Goal: Task Accomplishment & Management: Manage account settings

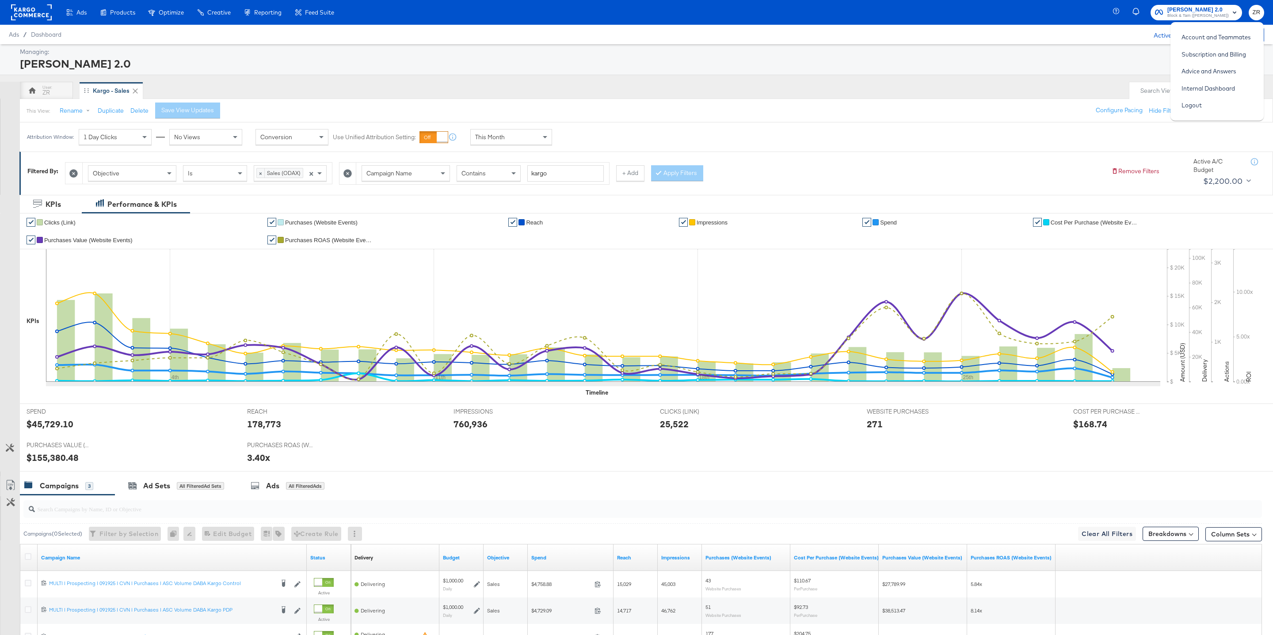
click at [27, 15] on rect at bounding box center [31, 12] width 41 height 16
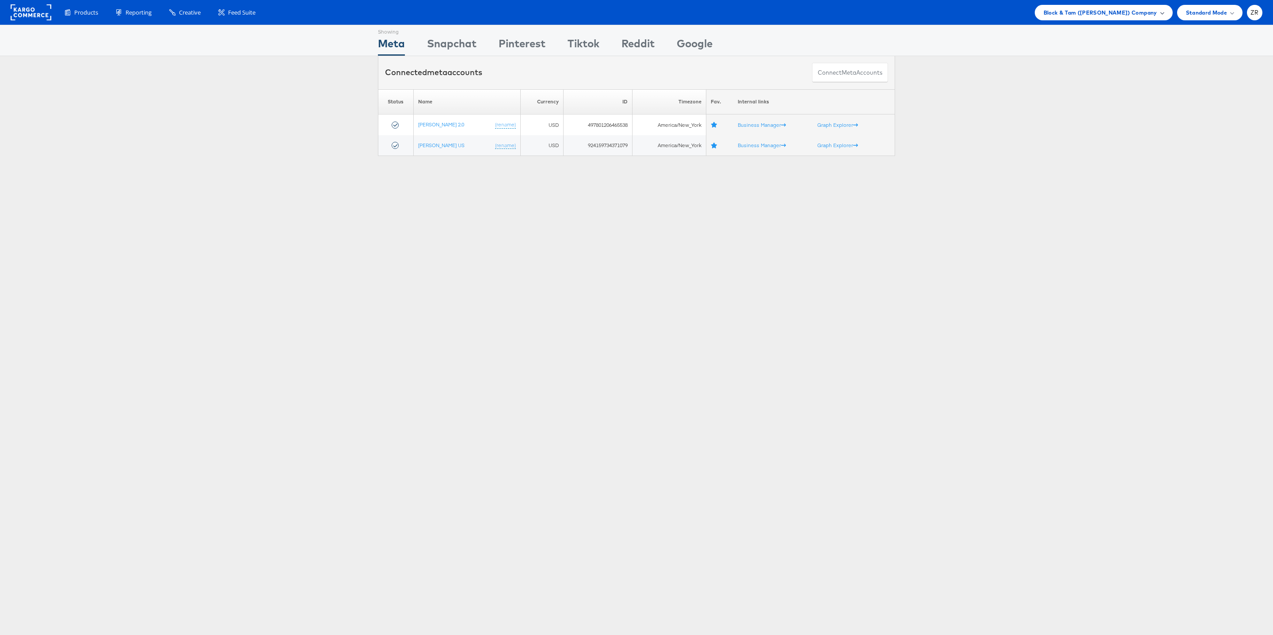
click at [1107, 15] on span "Block & Tam (Veronica Beard) Company" at bounding box center [1101, 12] width 114 height 9
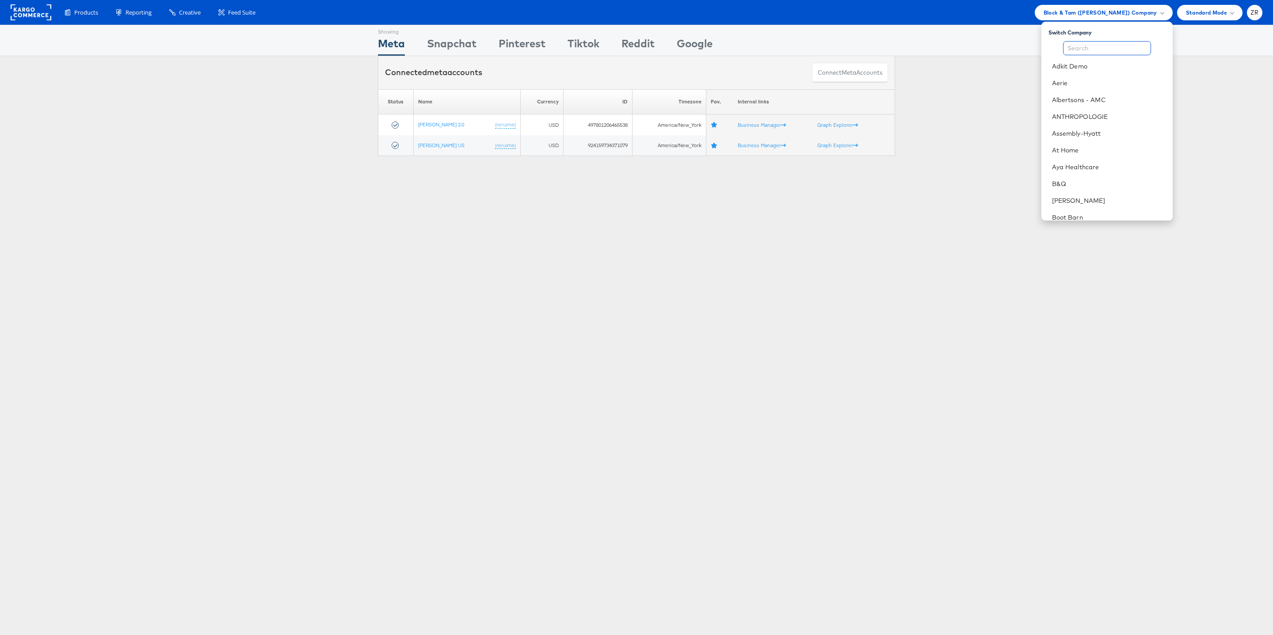
click at [1085, 53] on input "text" at bounding box center [1107, 48] width 88 height 14
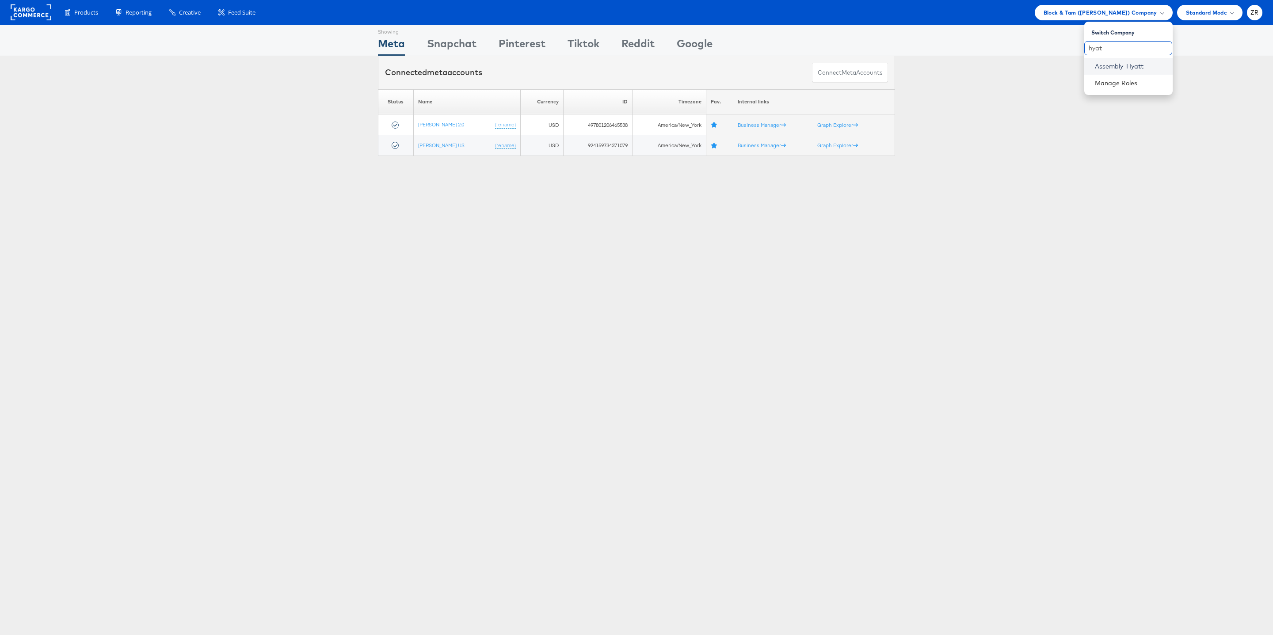
type input "hyat"
click at [1105, 69] on link "Assembly-Hyatt" at bounding box center [1130, 66] width 71 height 9
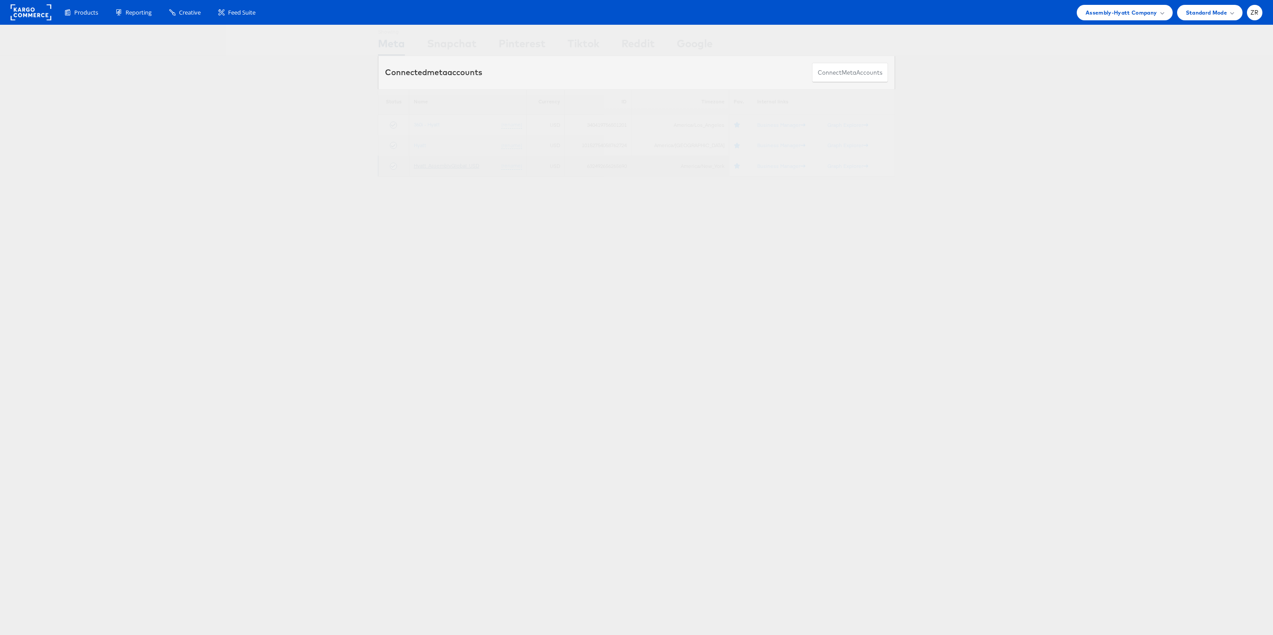
click at [432, 166] on link "Hyatt_AssemblyGlobal_USD" at bounding box center [446, 165] width 65 height 7
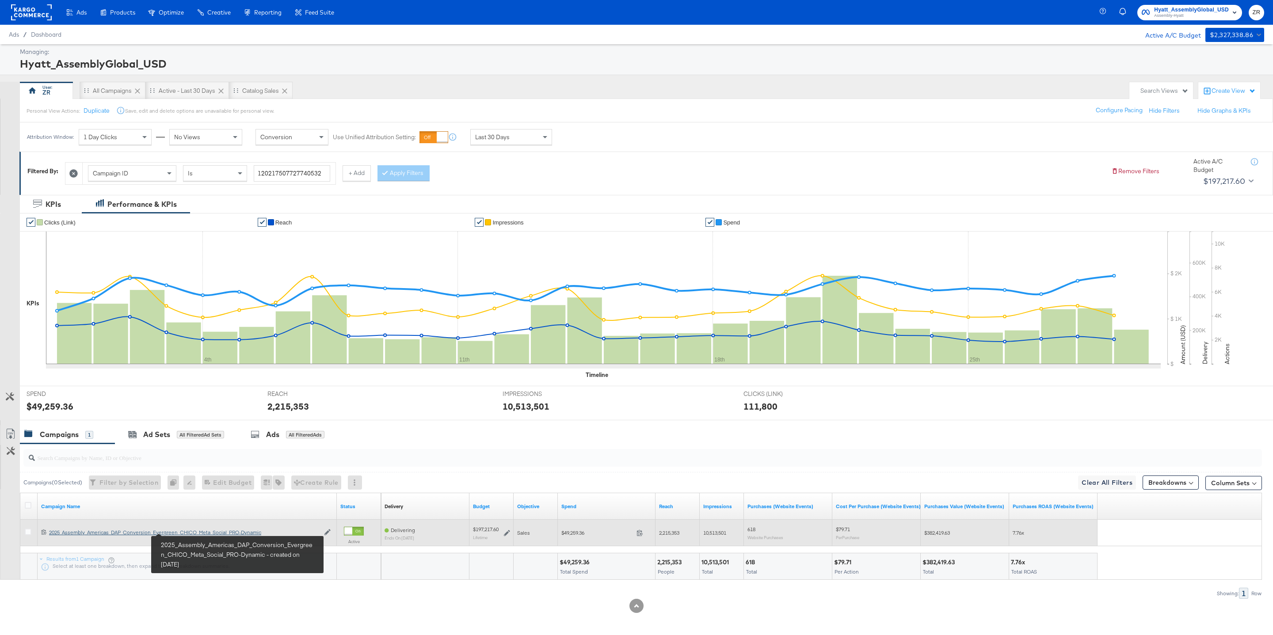
click at [126, 536] on div "2025_Assembly_Americas_DAP_Conversion_Evergreen_CHICO_Meta_Social_PRO-Dynamic 2…" at bounding box center [184, 532] width 271 height 7
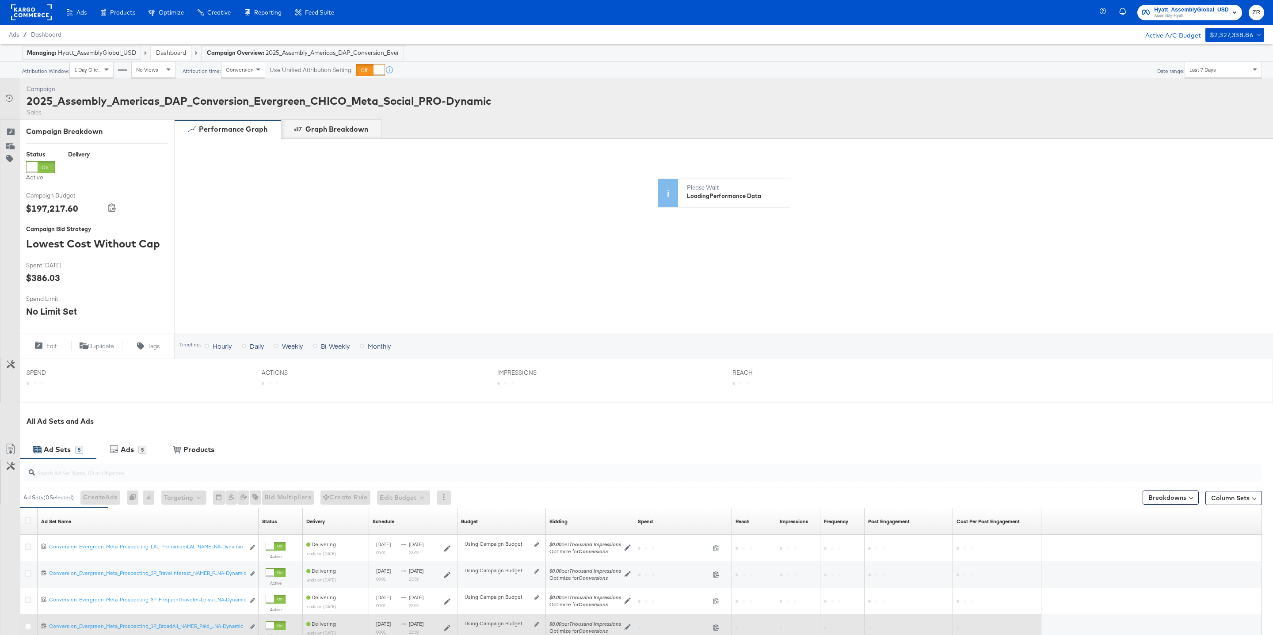
scroll to position [148, 0]
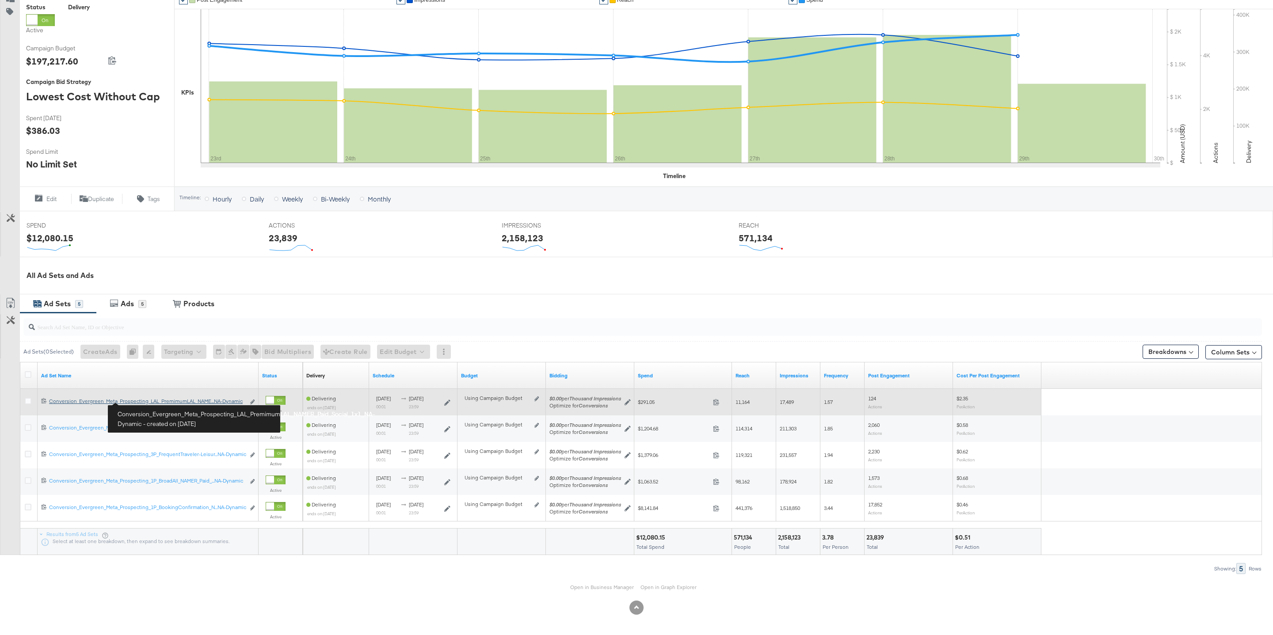
click at [141, 401] on div "Conversion_Evergreen_Meta_Prospecting_LAL_PremimumLAL_NAMER_Paid_Social_1x1_NA-…" at bounding box center [147, 401] width 196 height 7
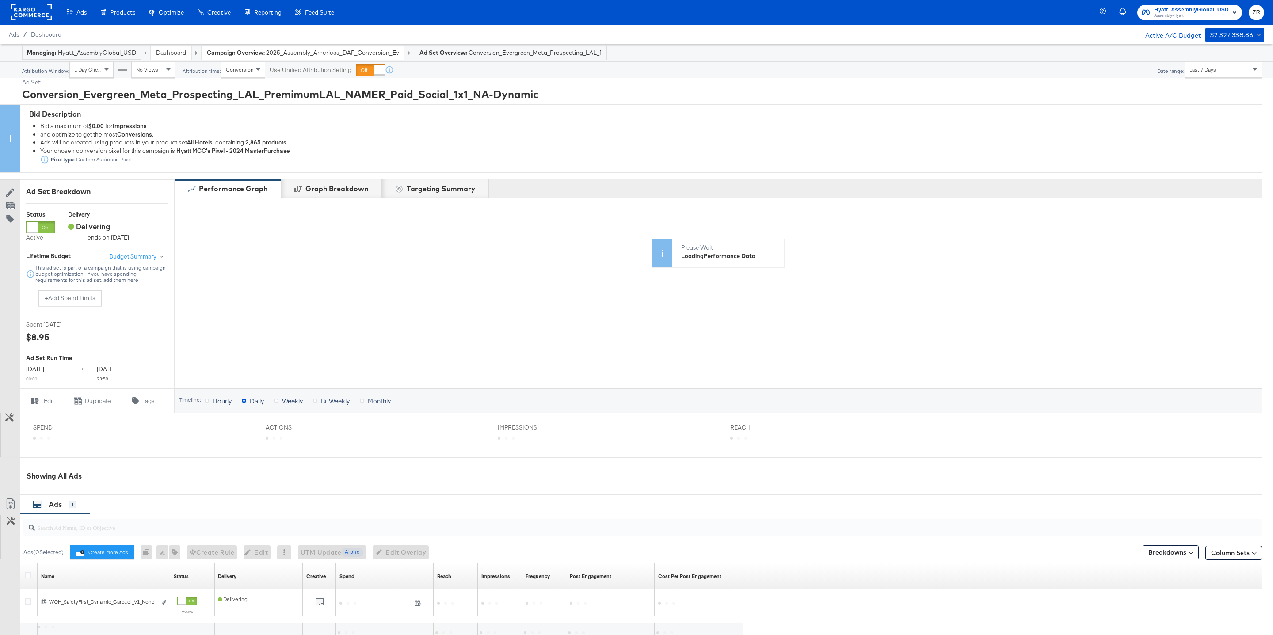
scroll to position [109, 0]
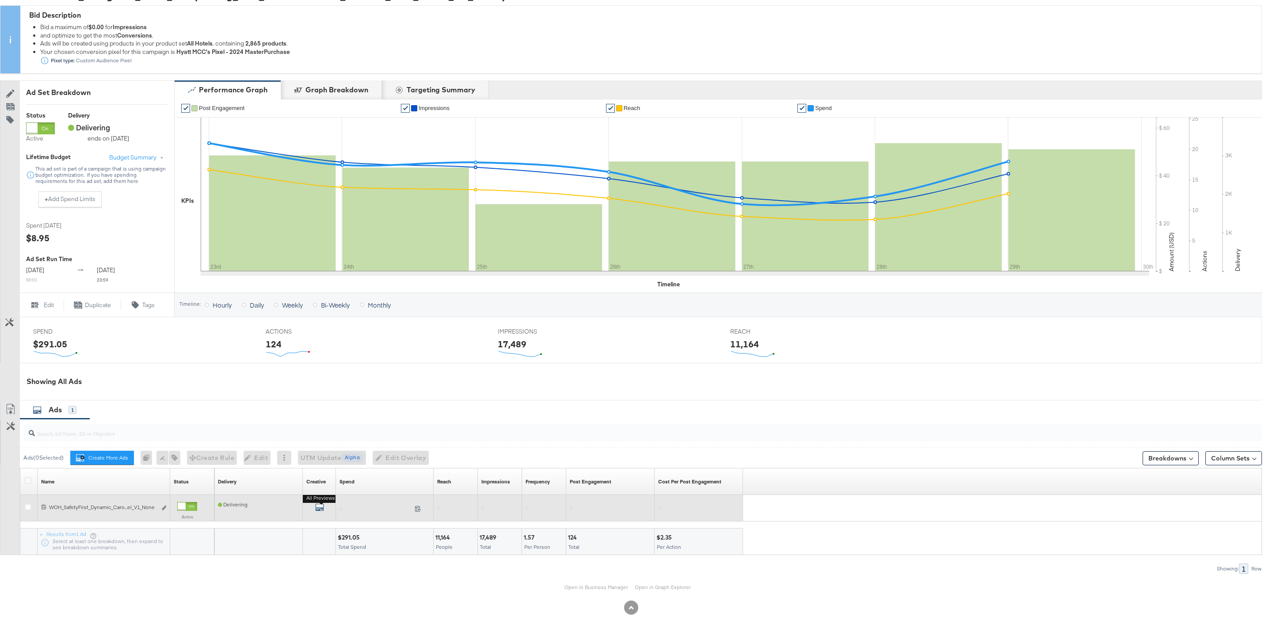
click at [320, 507] on icon "default" at bounding box center [319, 507] width 9 height 9
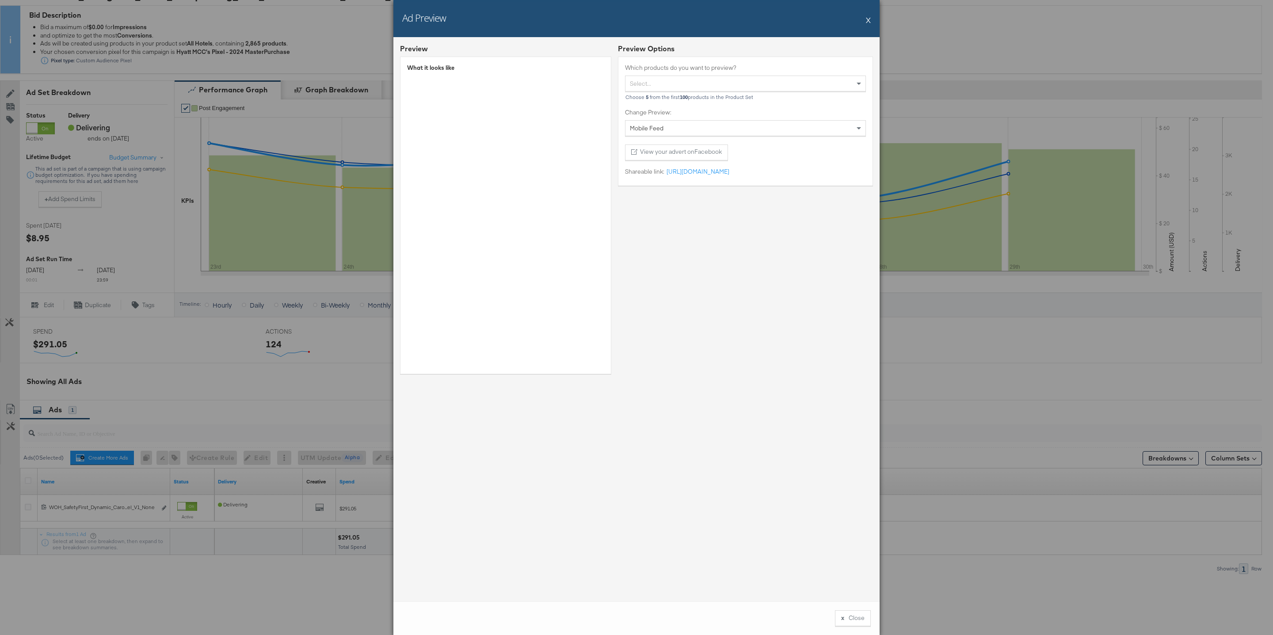
click at [866, 24] on div "Ad Preview X" at bounding box center [636, 18] width 486 height 37
click at [868, 22] on button "X" at bounding box center [868, 20] width 5 height 18
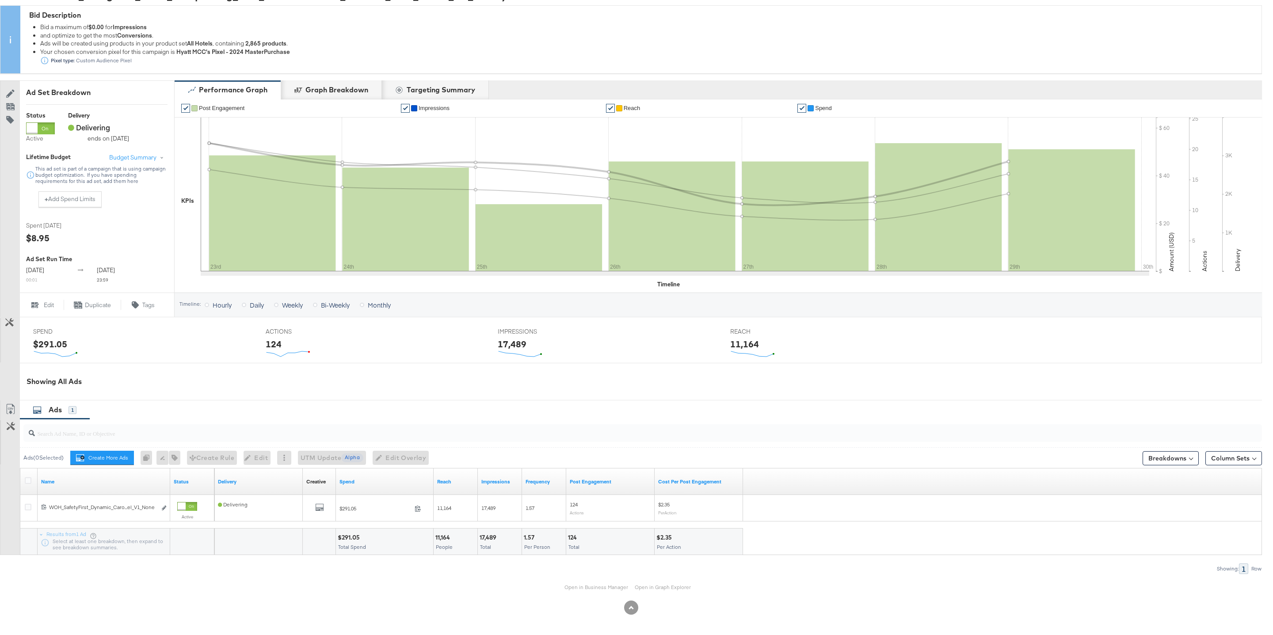
scroll to position [0, 0]
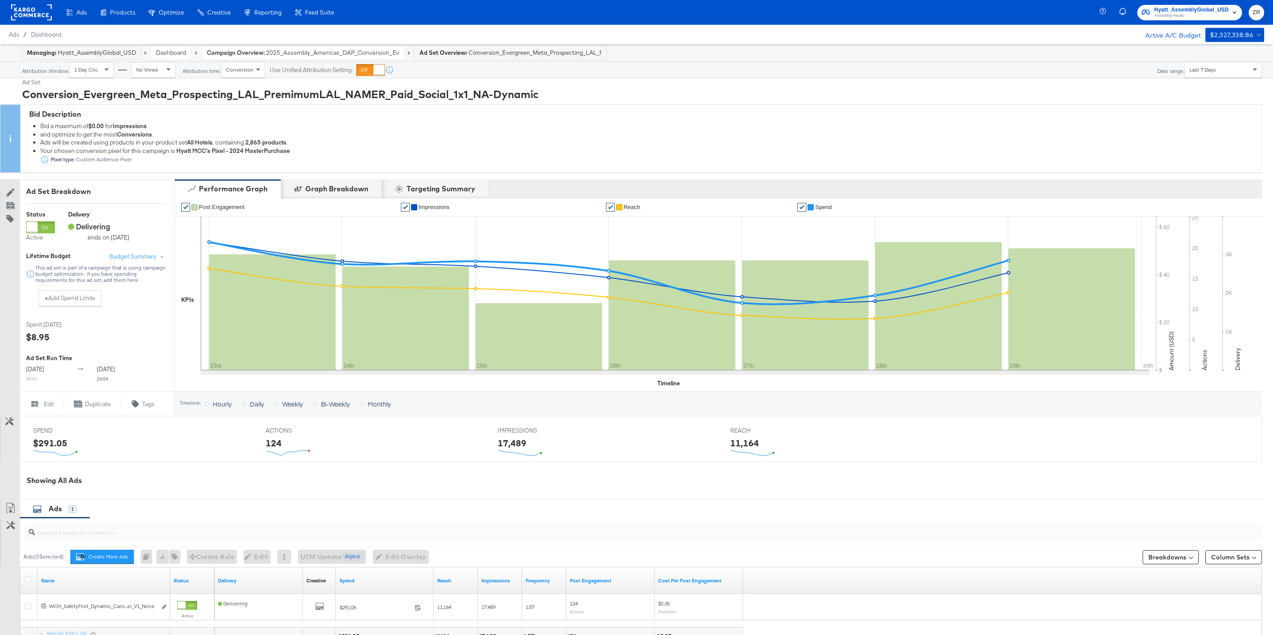
click at [29, 14] on rect at bounding box center [31, 12] width 41 height 16
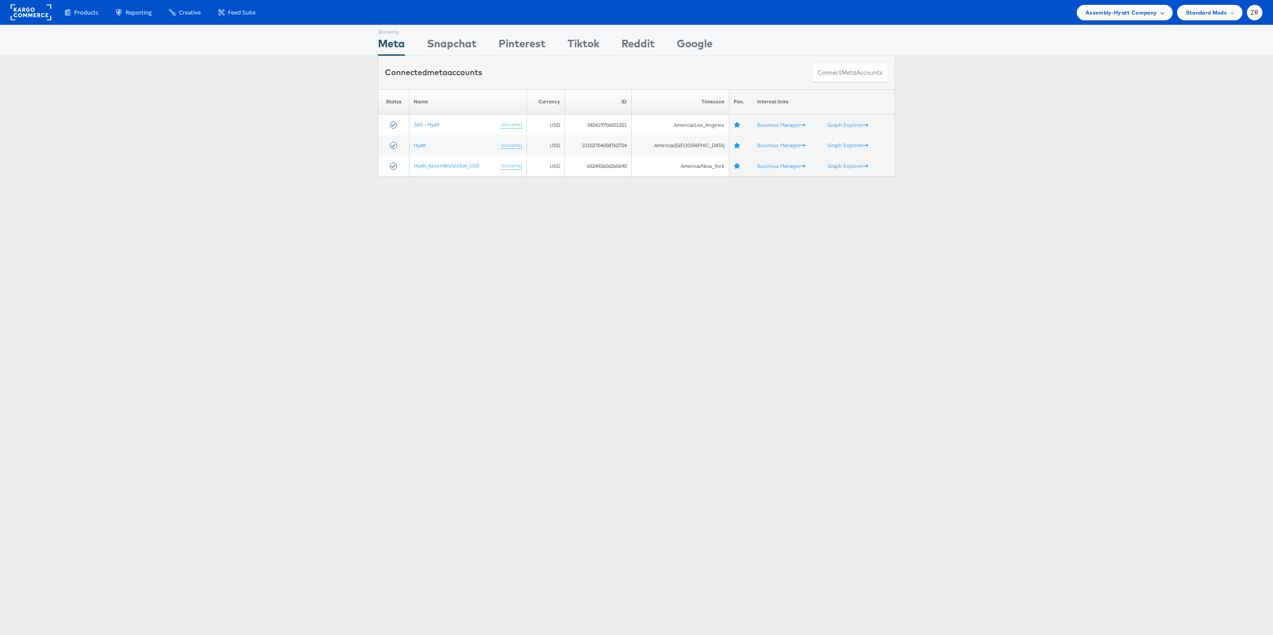
click at [1101, 10] on span "Assembly-Hyatt Company" at bounding box center [1122, 12] width 72 height 9
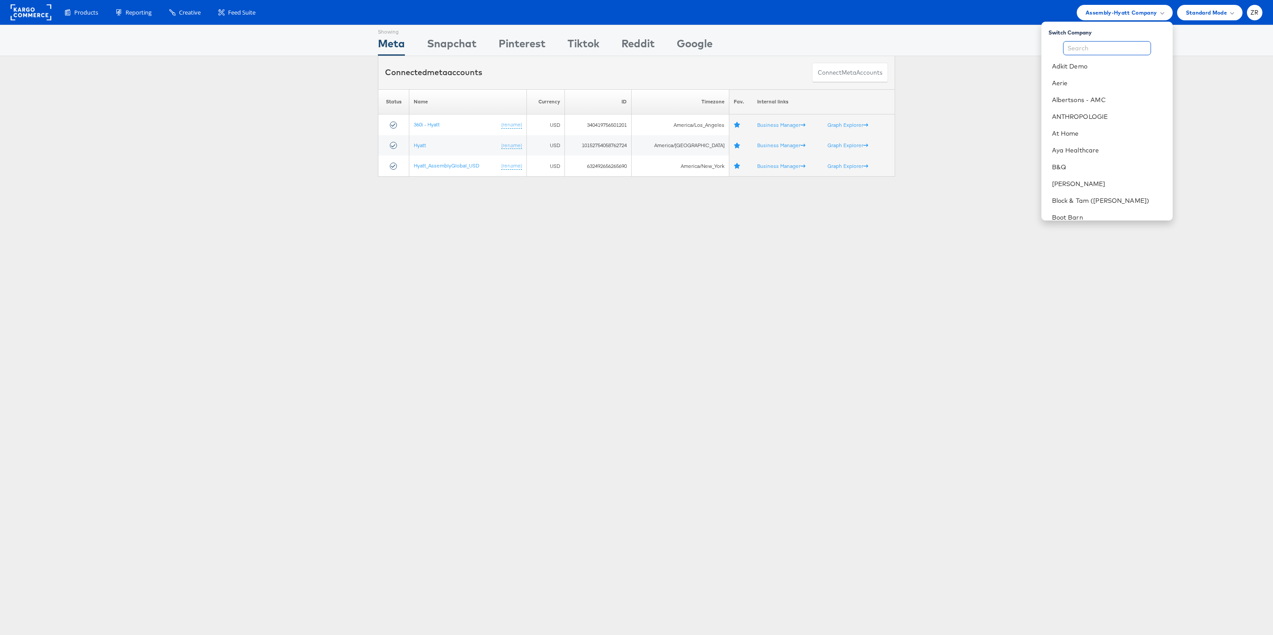
click at [1093, 49] on input "text" at bounding box center [1107, 48] width 88 height 14
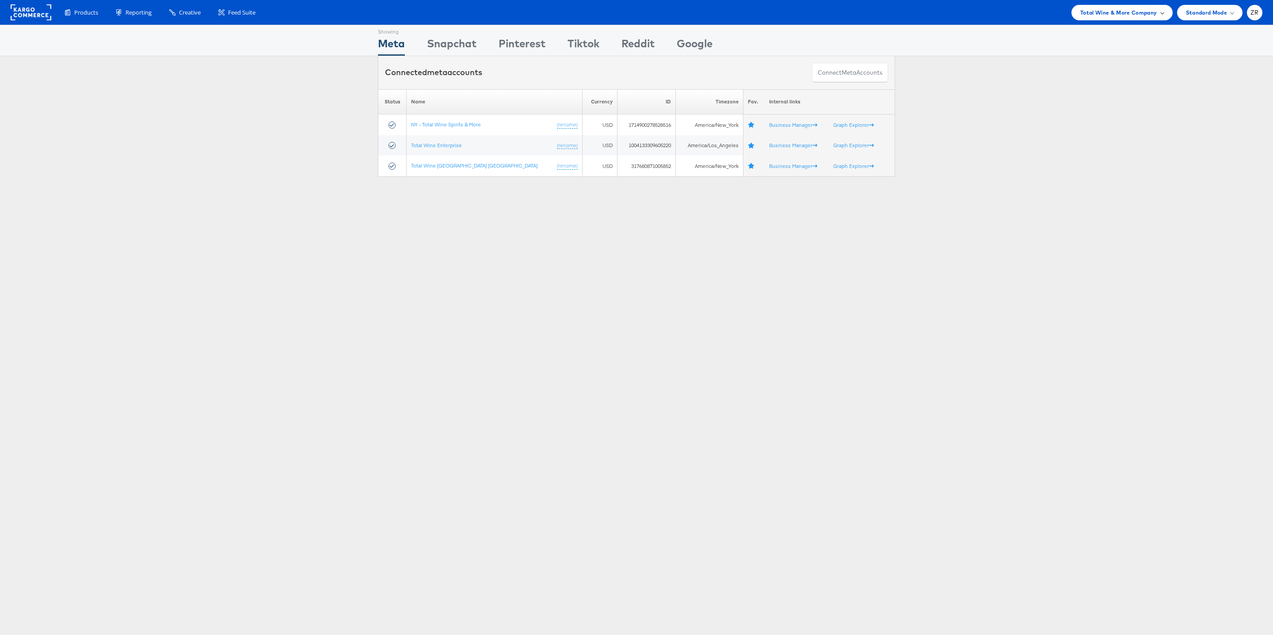
click at [1115, 11] on span "Total Wine & More Company" at bounding box center [1118, 12] width 77 height 9
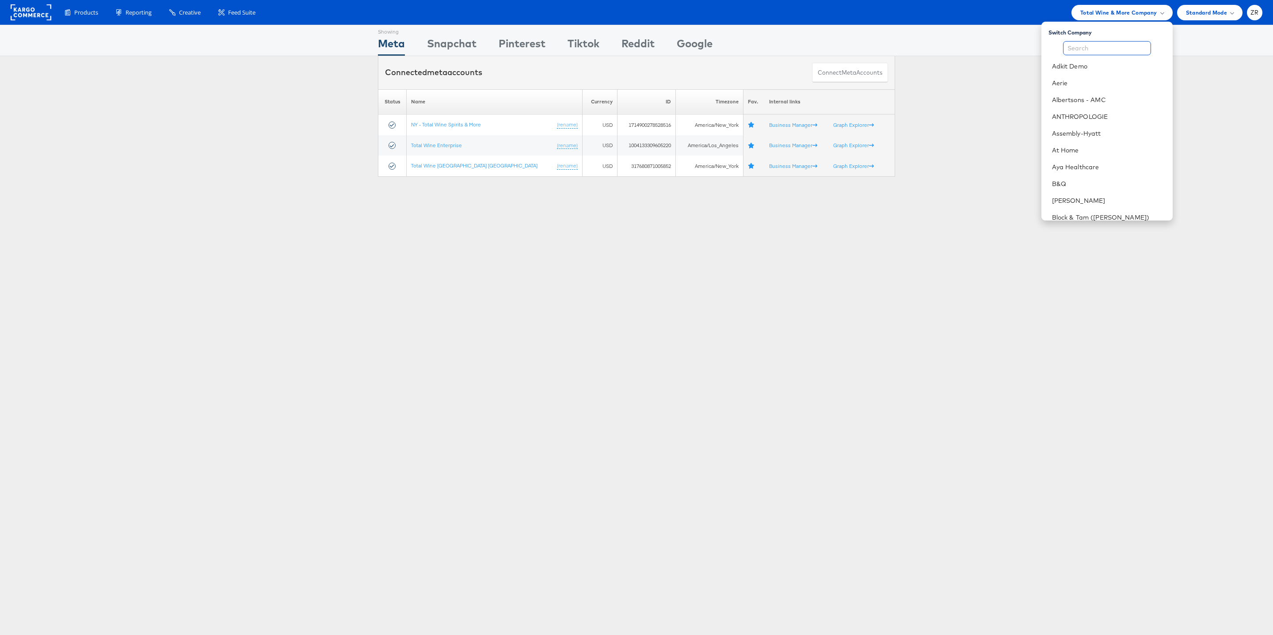
click at [1108, 44] on input "text" at bounding box center [1107, 48] width 88 height 14
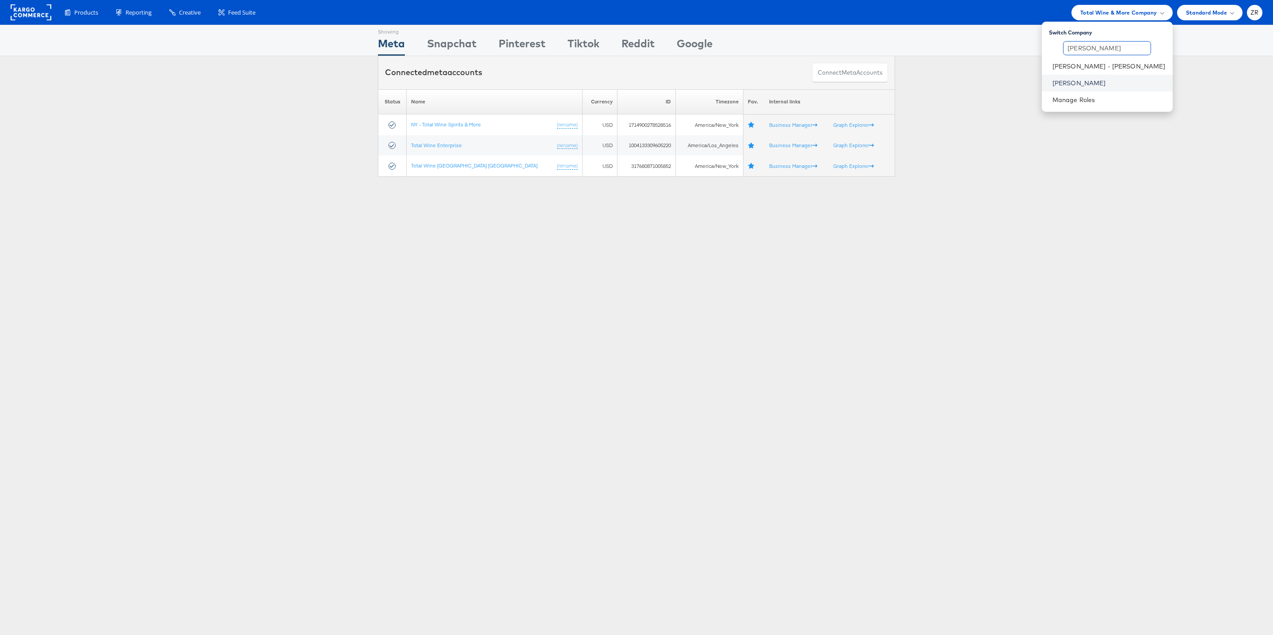
type input "Mason"
click at [1110, 79] on link "[PERSON_NAME]" at bounding box center [1109, 83] width 113 height 9
click at [1110, 75] on li "[PERSON_NAME]" at bounding box center [1107, 83] width 131 height 17
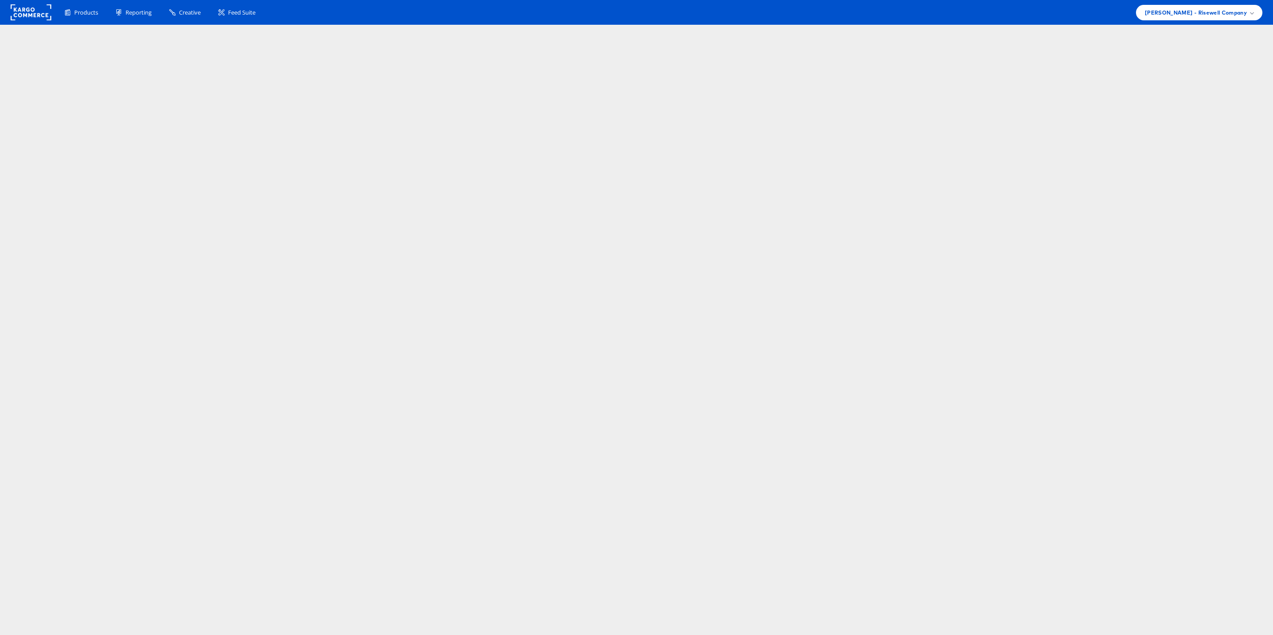
click at [1106, 83] on html "Products Product Catalogs Enhance Your Product Catalog, Map Them to Publishers,…" at bounding box center [636, 317] width 1273 height 635
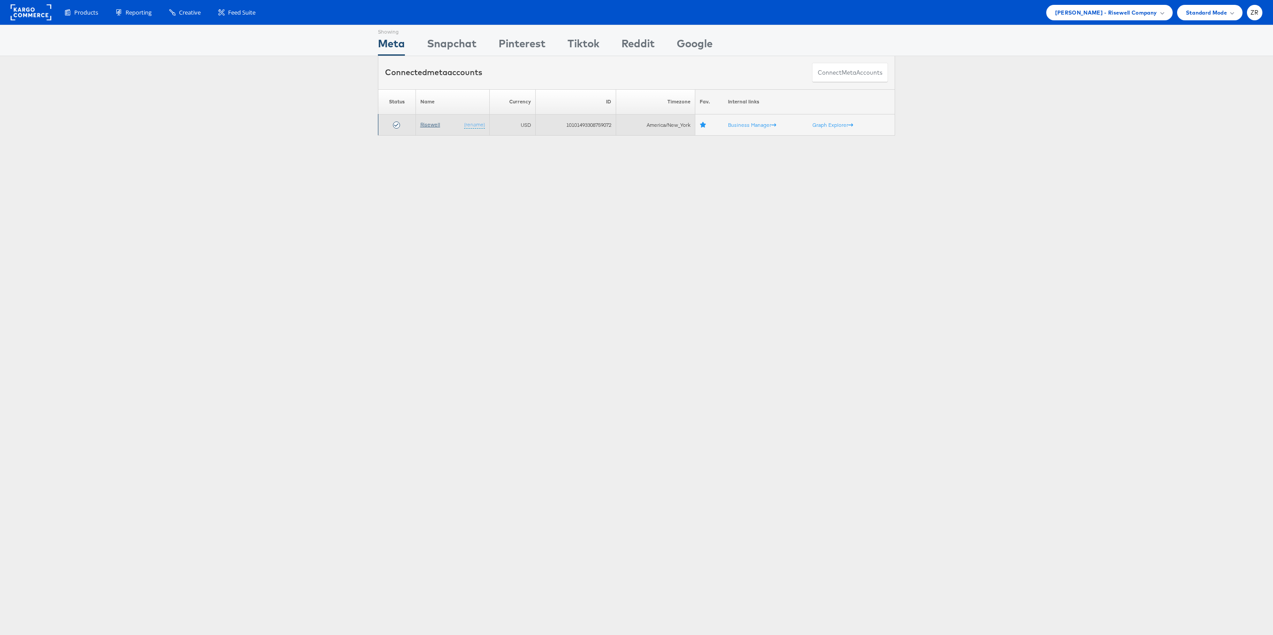
click at [427, 128] on link "Risewell" at bounding box center [430, 124] width 20 height 7
click at [1124, 13] on span "Mason - Risewell Company" at bounding box center [1106, 12] width 102 height 9
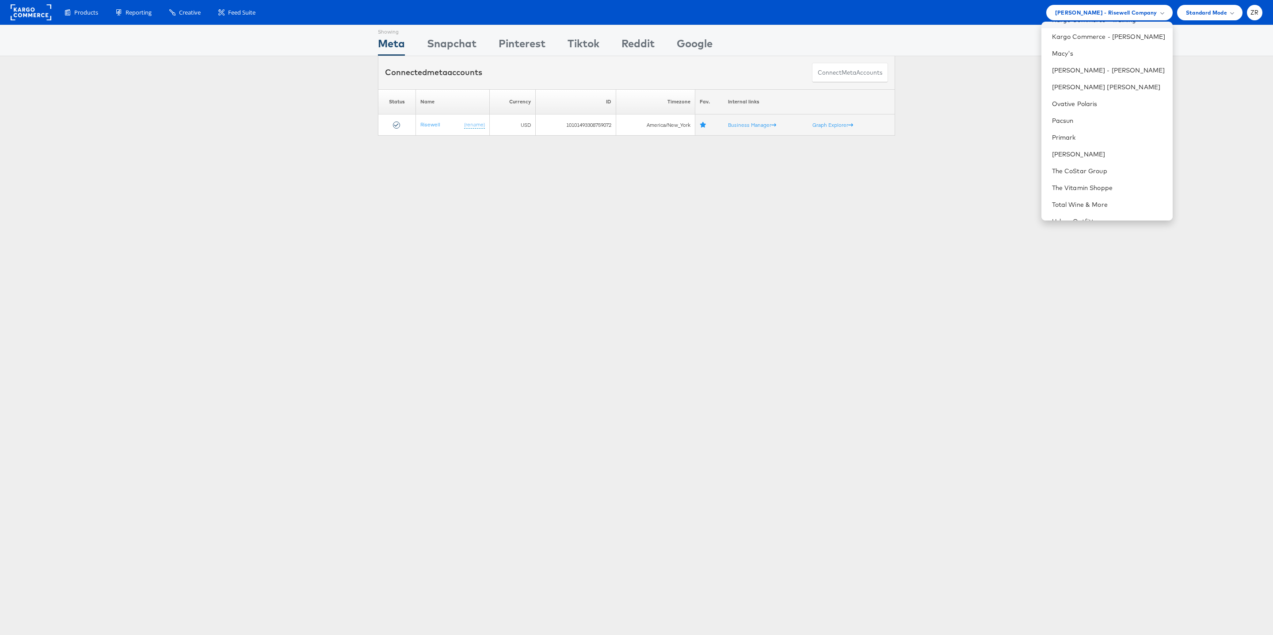
scroll to position [393, 0]
click at [891, 248] on div "Showing Meta Showing Snapchat Showing Pinterest Showing Tiktok Showing Reddit S…" at bounding box center [636, 246] width 1273 height 442
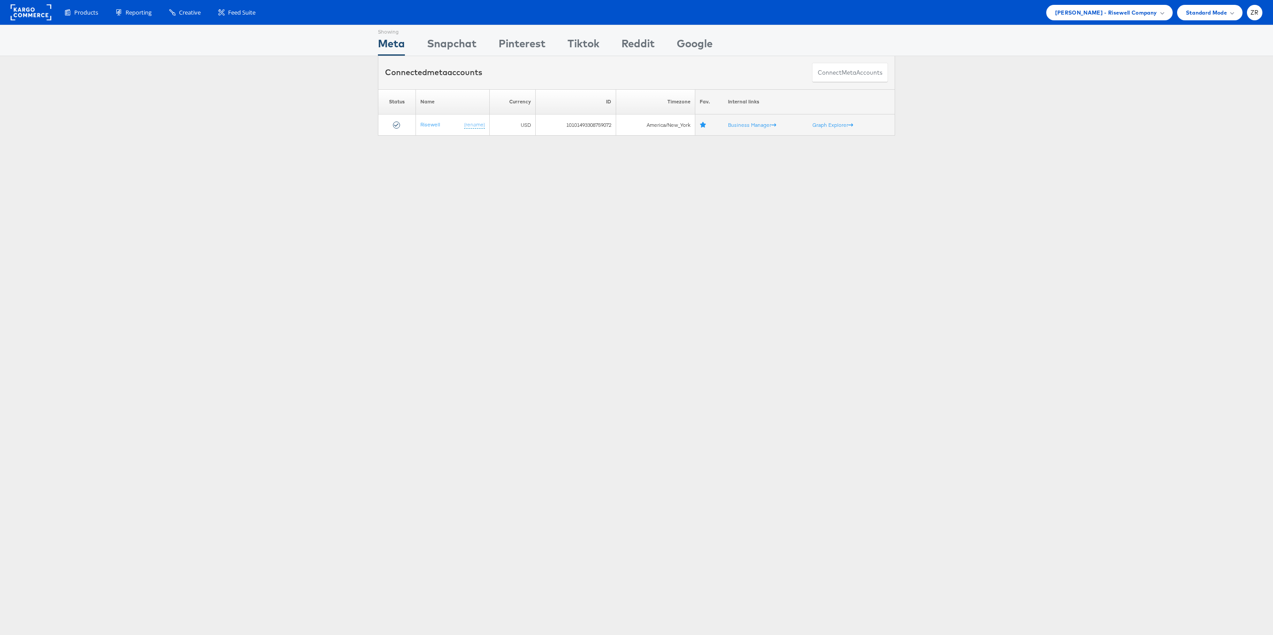
click at [34, 18] on rect at bounding box center [31, 12] width 41 height 16
click at [1076, 17] on span "Block & Tam ([PERSON_NAME]) Company" at bounding box center [1101, 12] width 114 height 9
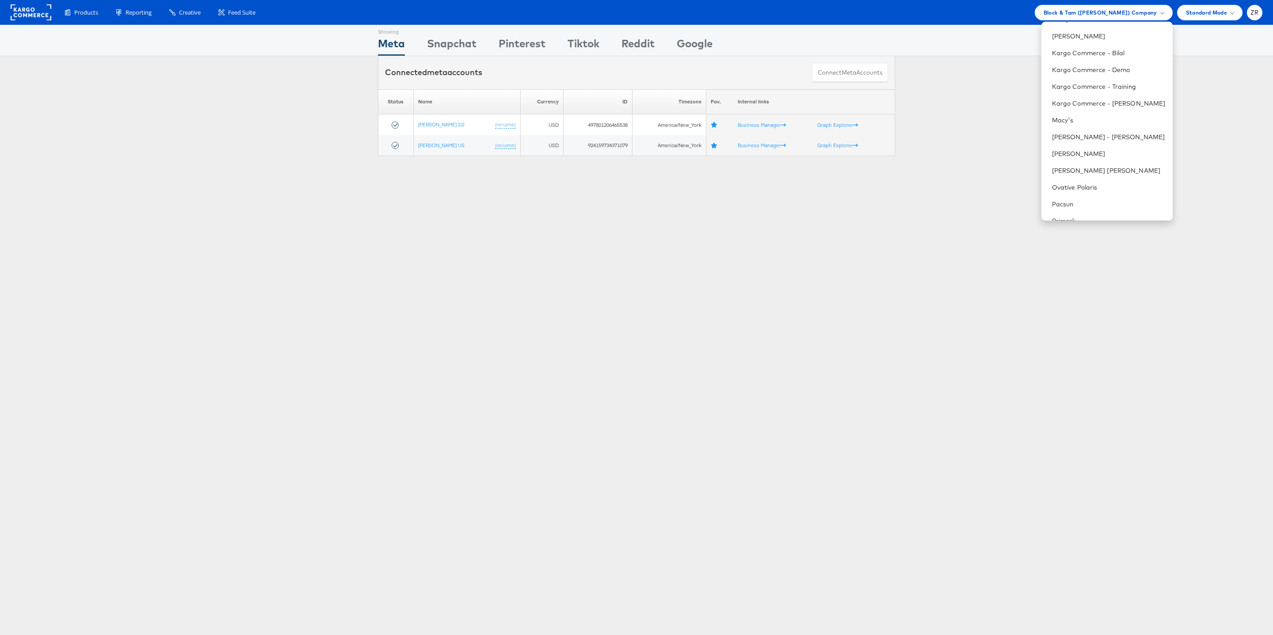
scroll to position [393, 0]
